Goal: Task Accomplishment & Management: Use online tool/utility

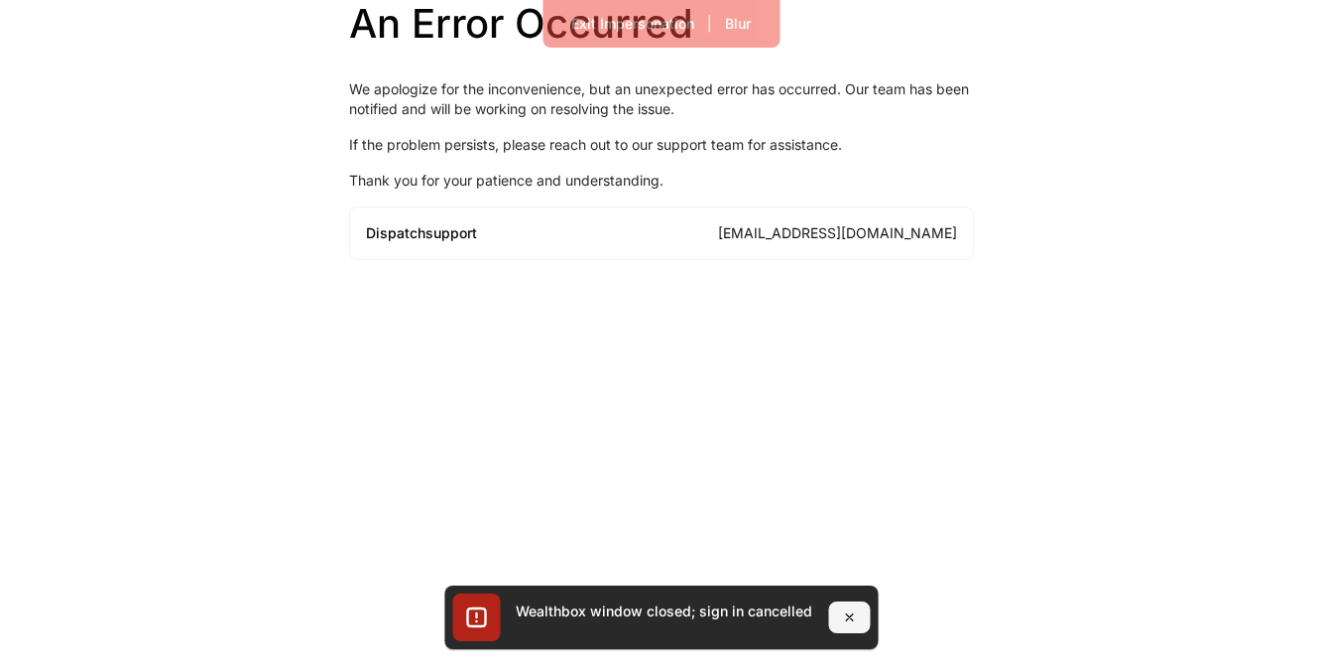
click at [844, 613] on icon "button" at bounding box center [849, 617] width 16 height 16
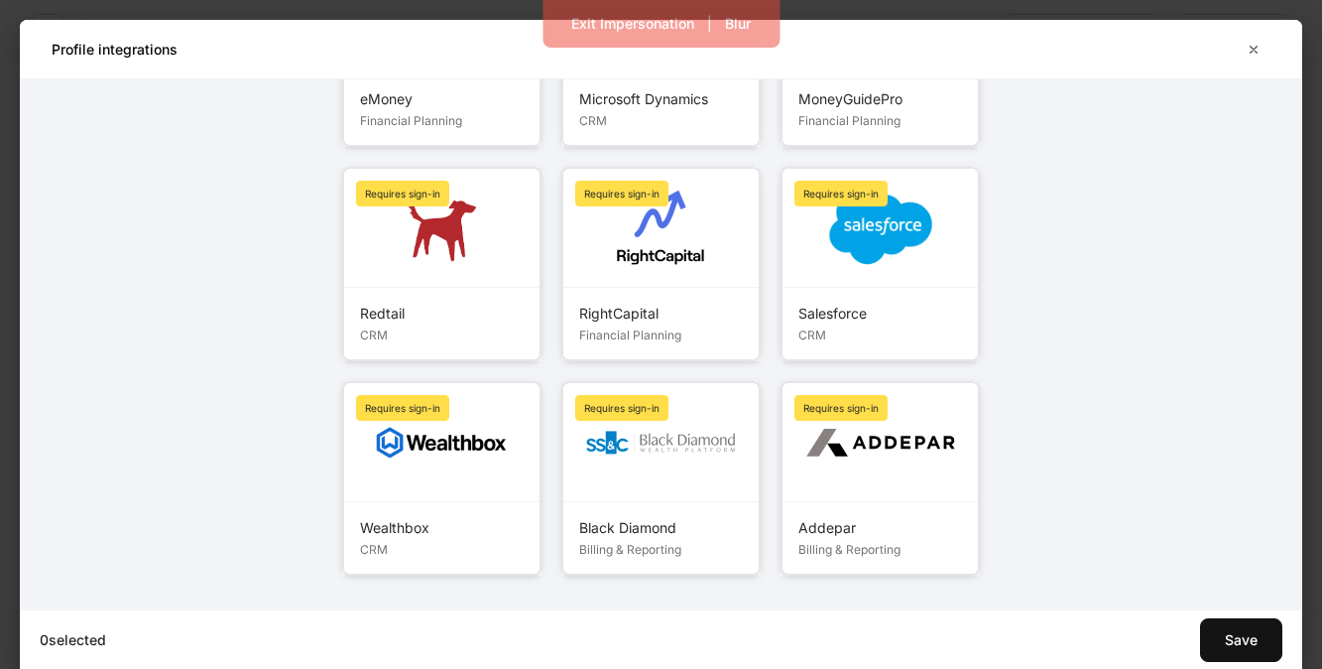
scroll to position [323, 0]
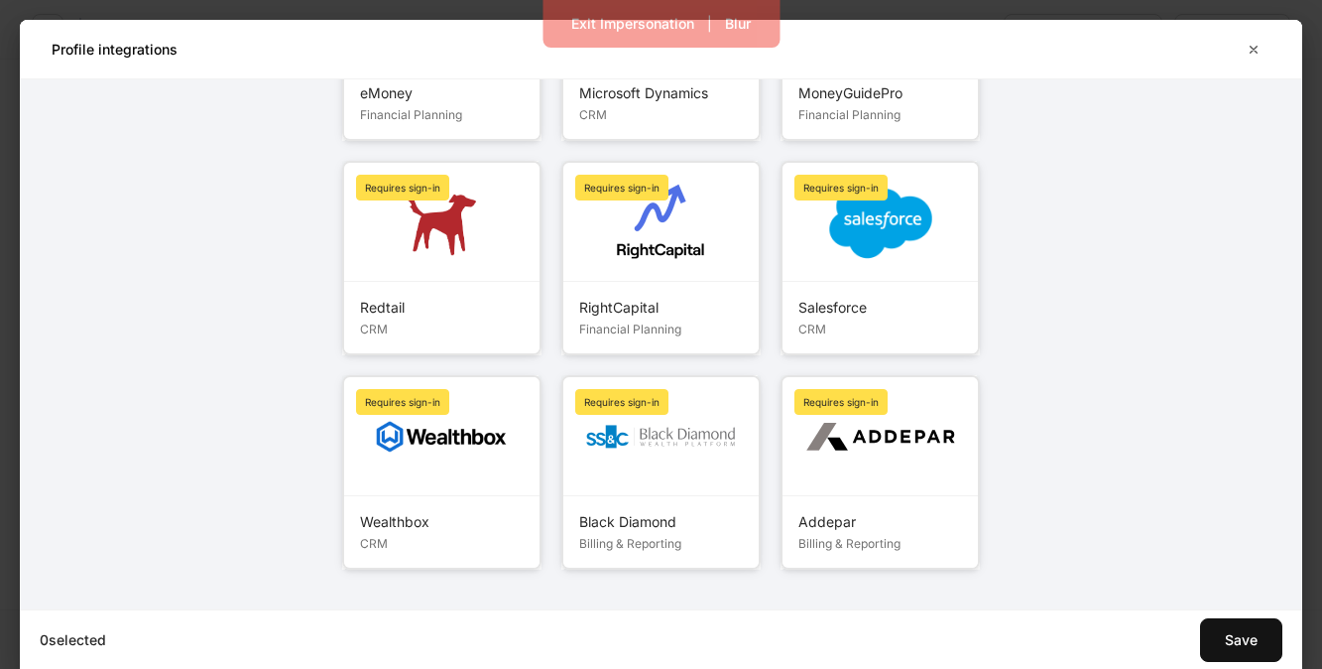
click at [473, 462] on div at bounding box center [441, 436] width 195 height 119
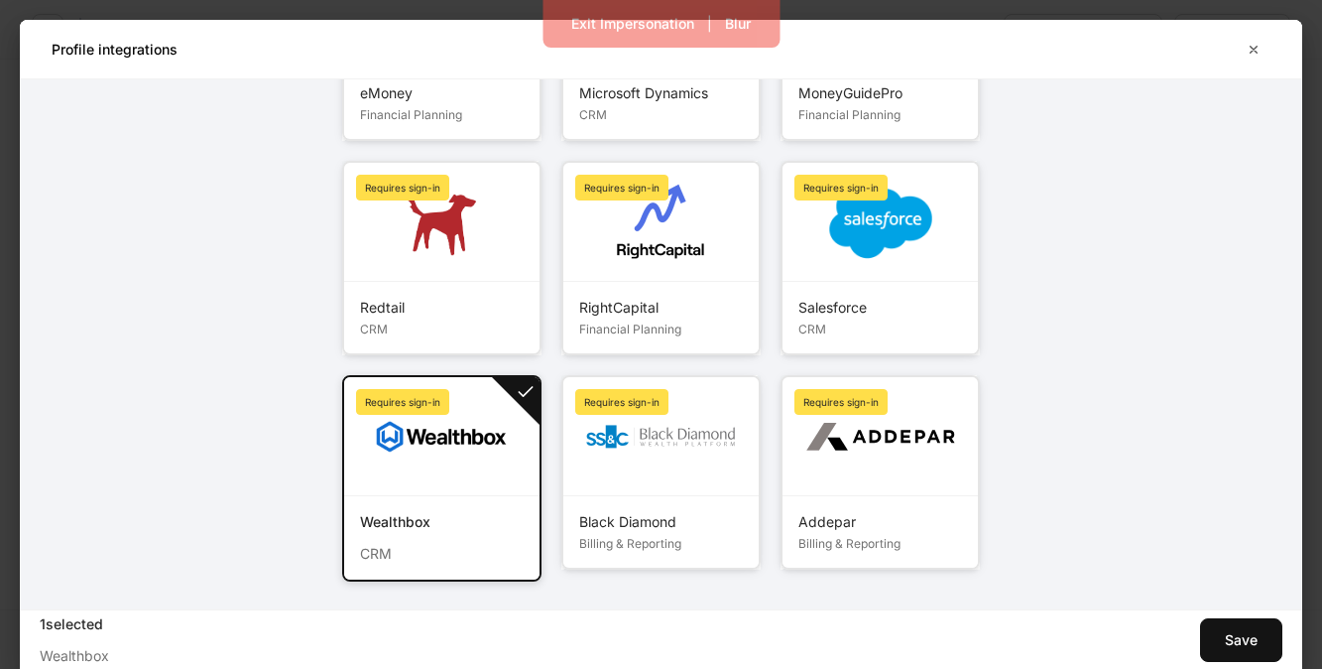
click at [456, 428] on img at bounding box center [441, 437] width 143 height 44
click at [1234, 654] on button "Save" at bounding box center [1241, 640] width 82 height 44
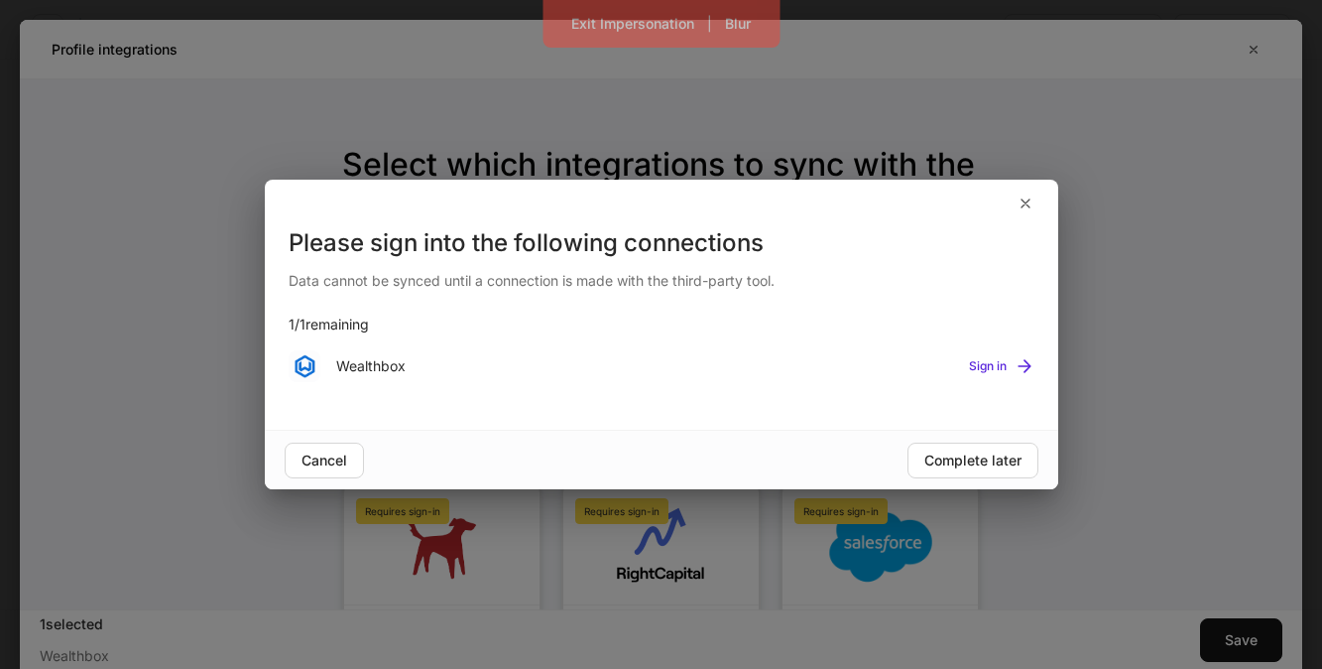
scroll to position [0, 0]
click at [985, 369] on div "Sign in" at bounding box center [1001, 366] width 65 height 20
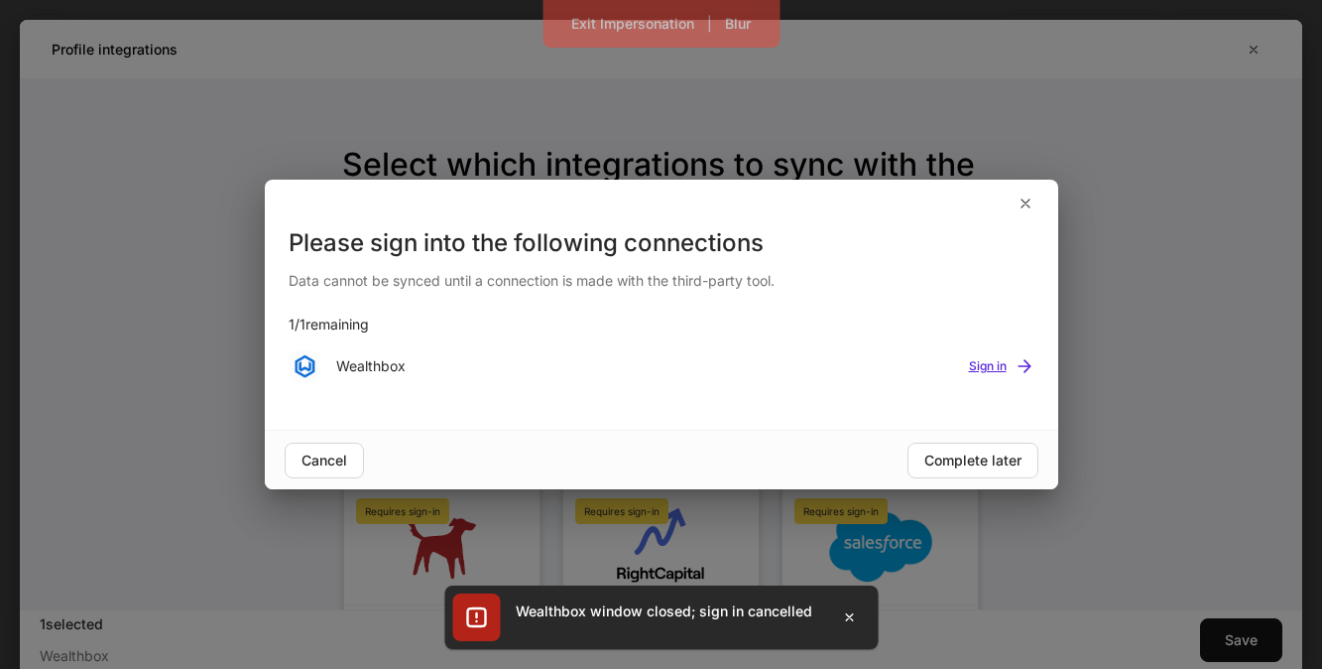
click at [988, 362] on div "Sign in" at bounding box center [1001, 366] width 65 height 20
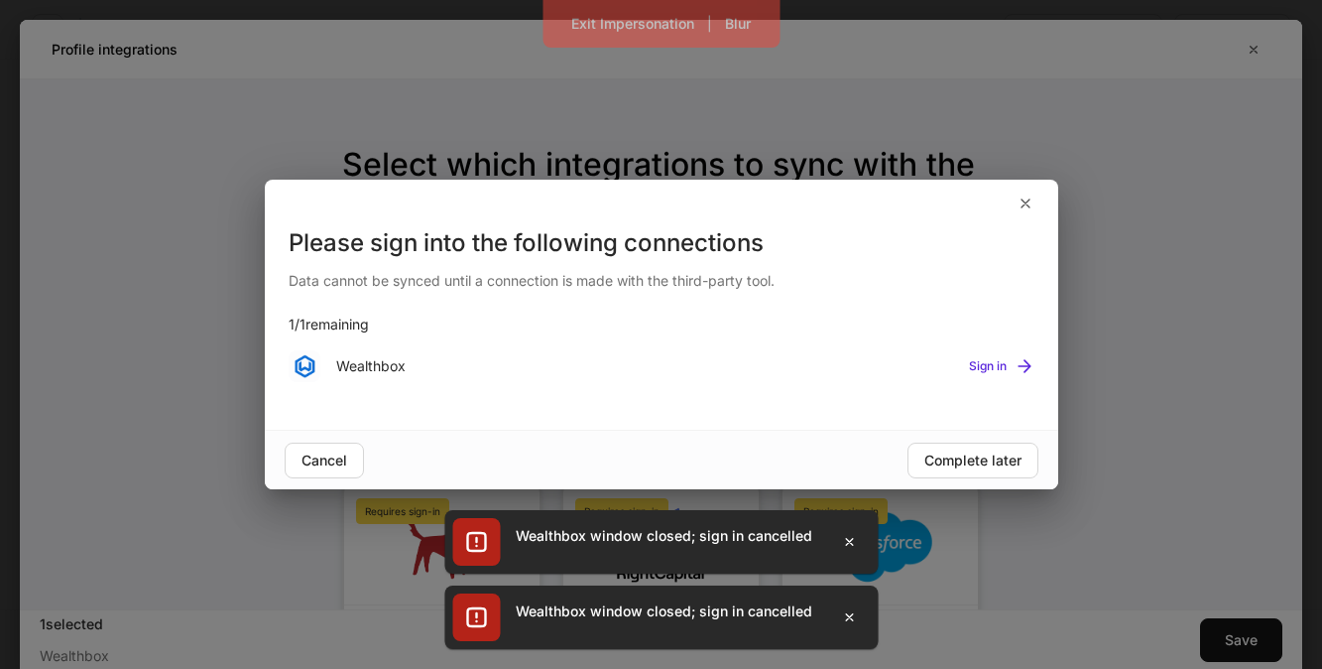
click at [978, 351] on div "Wealthbox Sign in" at bounding box center [662, 365] width 746 height 63
click at [982, 366] on div "Sign in" at bounding box center [1001, 366] width 65 height 20
click at [975, 463] on div at bounding box center [661, 334] width 1322 height 669
click at [993, 459] on div at bounding box center [661, 334] width 1322 height 669
click at [1023, 204] on div at bounding box center [661, 334] width 1322 height 669
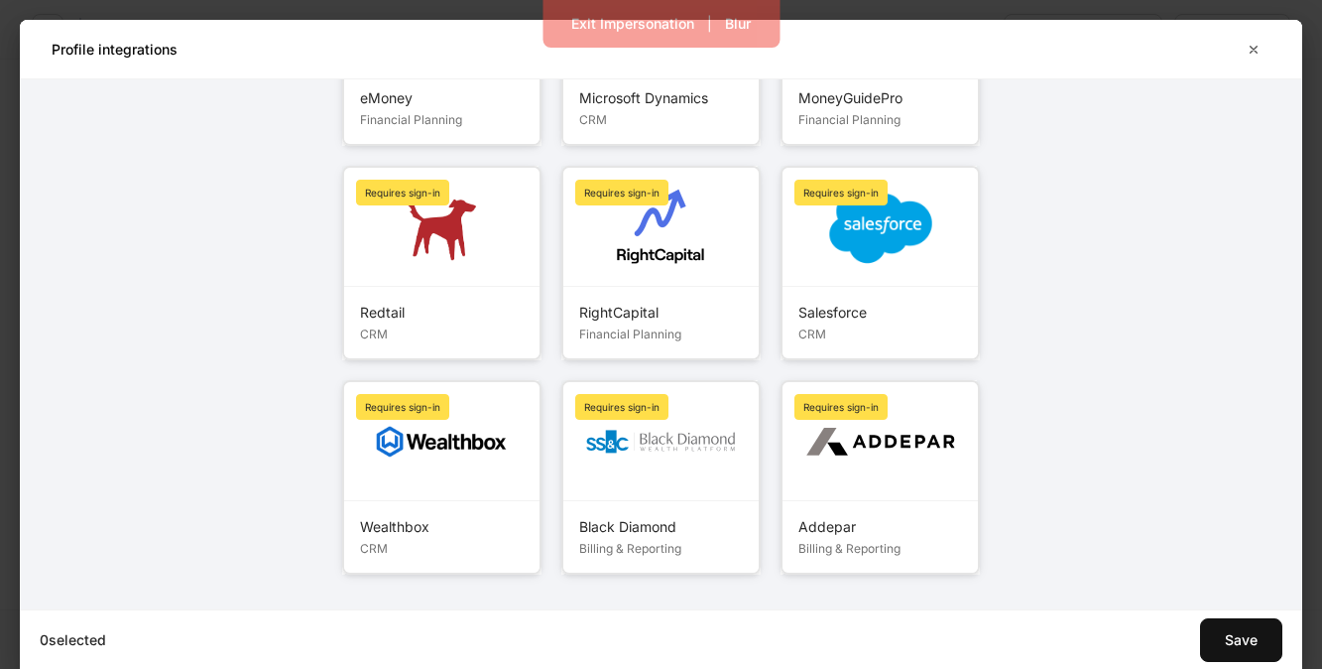
scroll to position [323, 0]
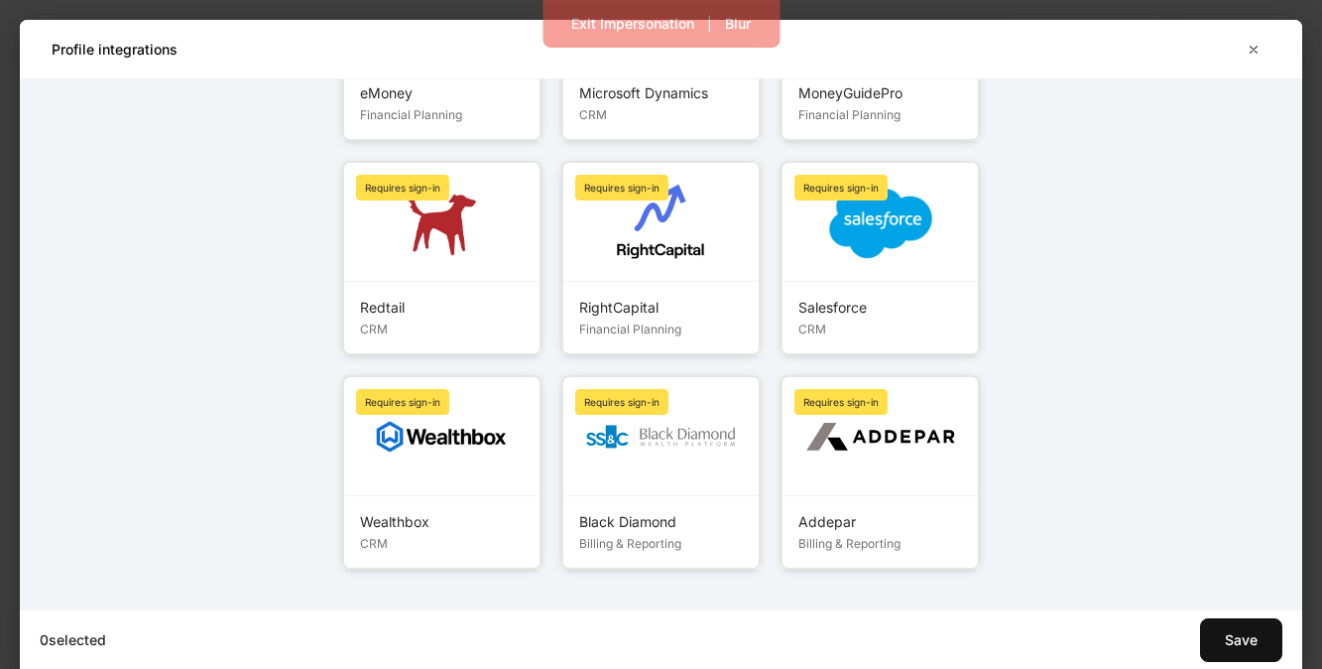
click at [484, 442] on img at bounding box center [441, 437] width 143 height 44
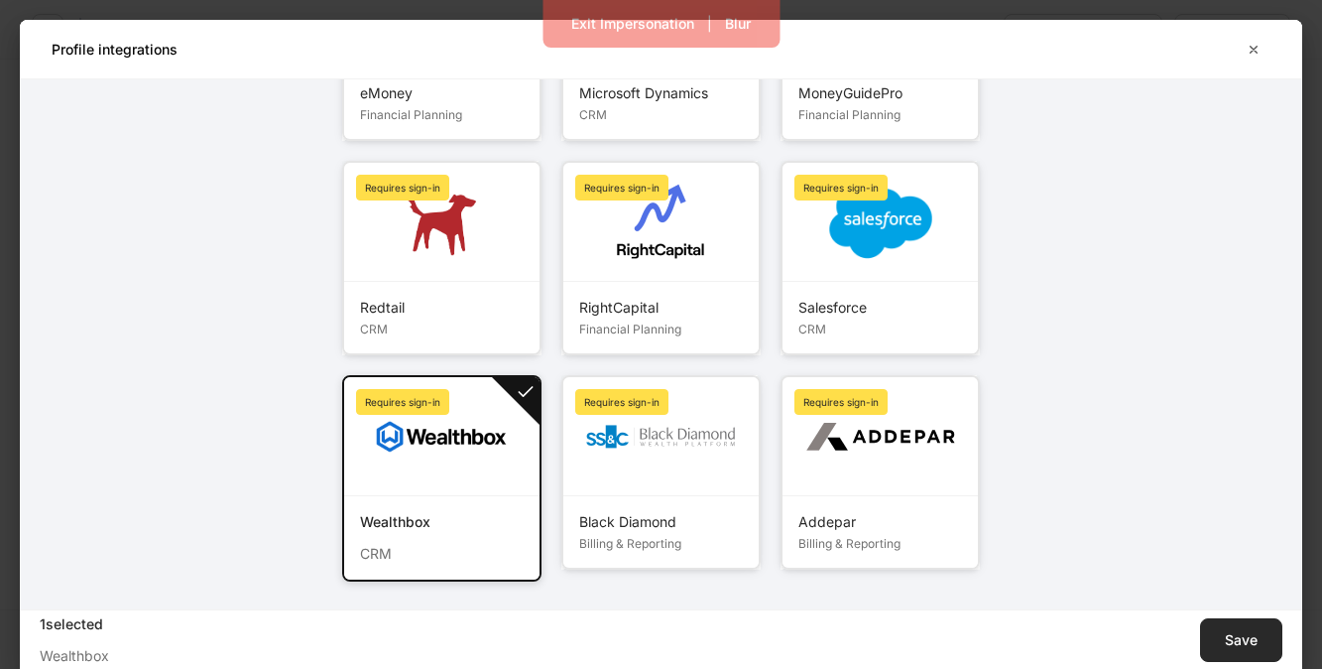
click at [1218, 637] on button "Save" at bounding box center [1241, 640] width 82 height 44
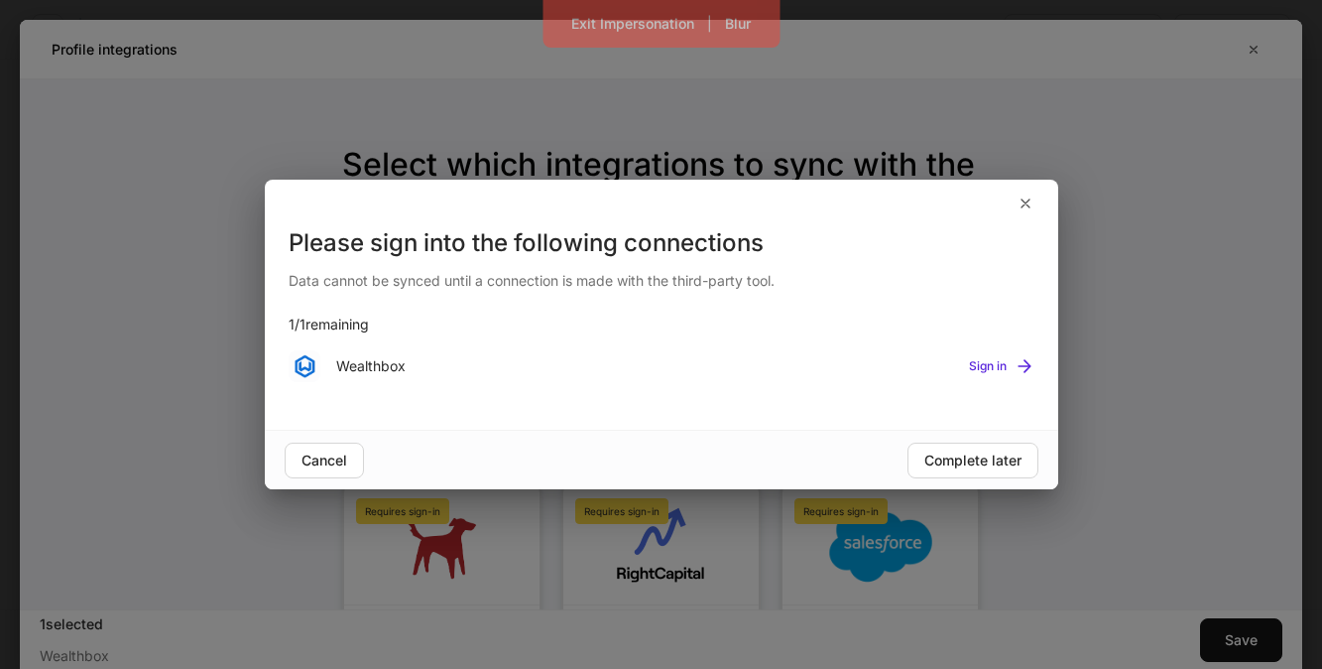
scroll to position [0, 0]
click at [994, 368] on div "Sign in" at bounding box center [1001, 366] width 65 height 20
click at [779, 318] on div at bounding box center [661, 334] width 1322 height 669
